Goal: Information Seeking & Learning: Learn about a topic

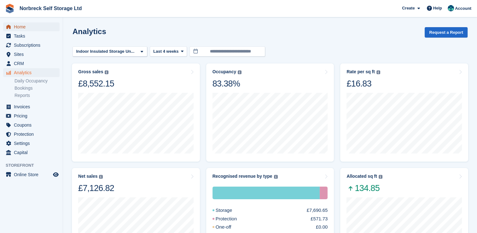
click at [21, 26] on span "Home" at bounding box center [33, 26] width 38 height 9
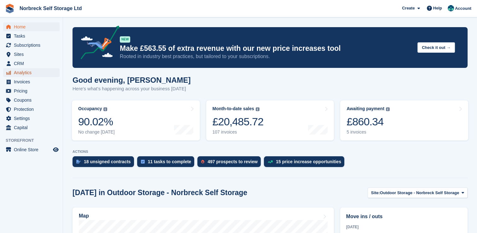
click at [27, 71] on span "Analytics" at bounding box center [33, 72] width 38 height 9
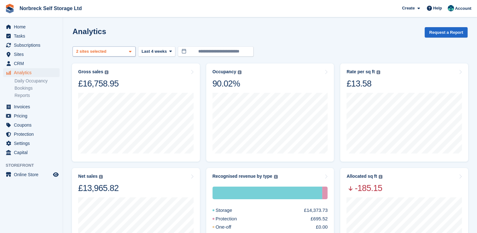
click at [130, 53] on icon at bounding box center [130, 52] width 3 height 4
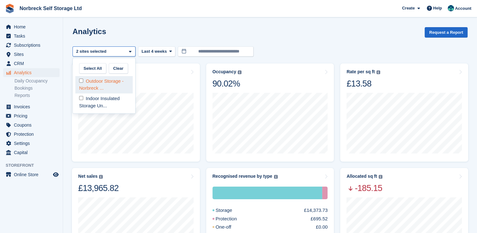
click at [114, 86] on div "Outdoor Storage - Norbreck ..." at bounding box center [103, 84] width 57 height 17
select select "****"
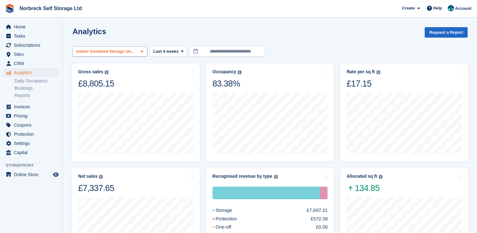
click at [140, 49] on div "Indoor Insulated Storage Un..." at bounding box center [110, 51] width 75 height 10
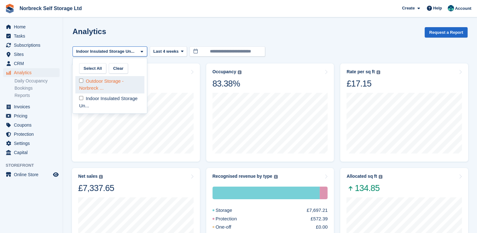
click at [118, 88] on div "Outdoor Storage - Norbreck ..." at bounding box center [109, 84] width 69 height 17
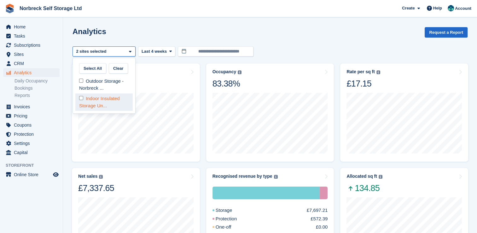
click at [111, 102] on div "Indoor Insulated Storage Un..." at bounding box center [103, 101] width 57 height 17
select select "****"
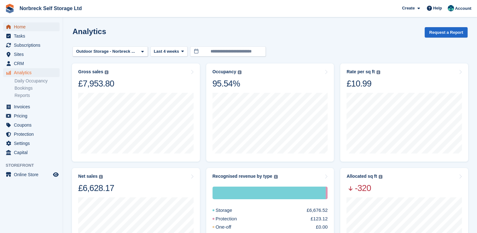
click at [28, 26] on span "Home" at bounding box center [33, 26] width 38 height 9
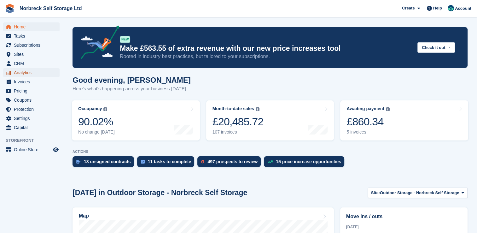
click at [26, 74] on span "Analytics" at bounding box center [33, 72] width 38 height 9
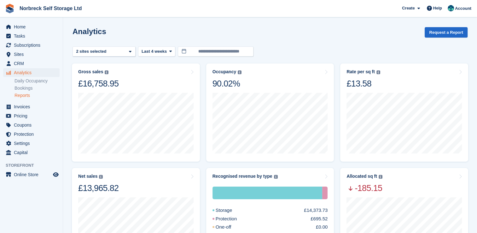
click at [24, 95] on link "Reports" at bounding box center [37, 95] width 45 height 6
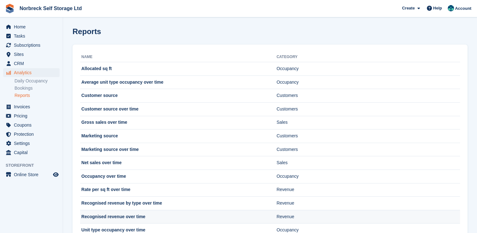
click at [125, 216] on td "Recognised revenue over time" at bounding box center [178, 217] width 197 height 14
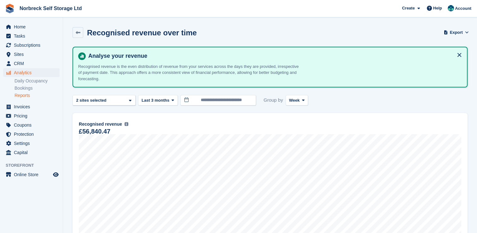
drag, startPoint x: 256, startPoint y: 74, endPoint x: 262, endPoint y: 80, distance: 8.5
click at [262, 80] on p "Recognised revenue is the even distribution of revenue from your services acros…" at bounding box center [188, 72] width 221 height 19
drag, startPoint x: 262, startPoint y: 80, endPoint x: 302, endPoint y: 102, distance: 45.1
click at [302, 102] on icon at bounding box center [303, 100] width 3 height 4
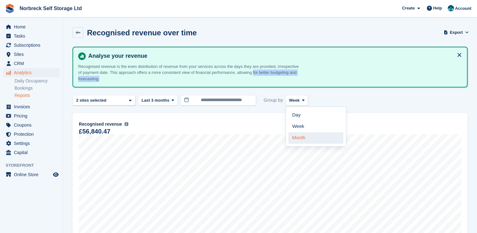
click at [289, 136] on link "Month" at bounding box center [316, 137] width 55 height 11
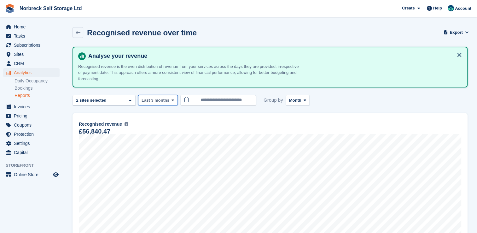
click at [164, 102] on span "Last 3 months" at bounding box center [156, 100] width 28 height 6
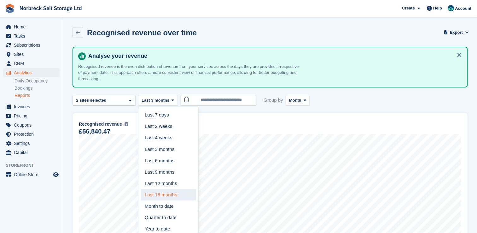
click at [170, 194] on link "Last 18 months" at bounding box center [168, 194] width 55 height 11
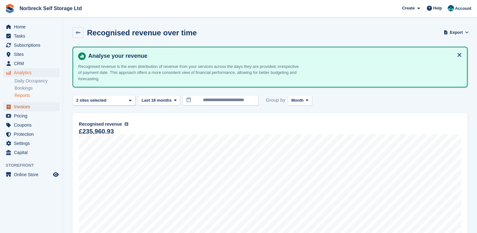
click at [30, 105] on span "Invoices" at bounding box center [33, 106] width 38 height 9
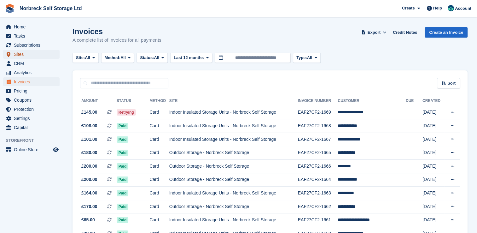
click at [21, 55] on span "Sites" at bounding box center [33, 54] width 38 height 9
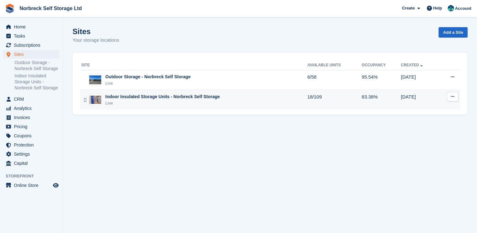
click at [140, 97] on div "Indoor Insulated Storage Units - Norbreck Self Storage" at bounding box center [162, 96] width 115 height 7
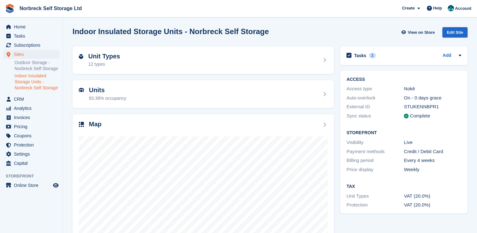
scroll to position [36, 0]
